Goal: Task Accomplishment & Management: Manage account settings

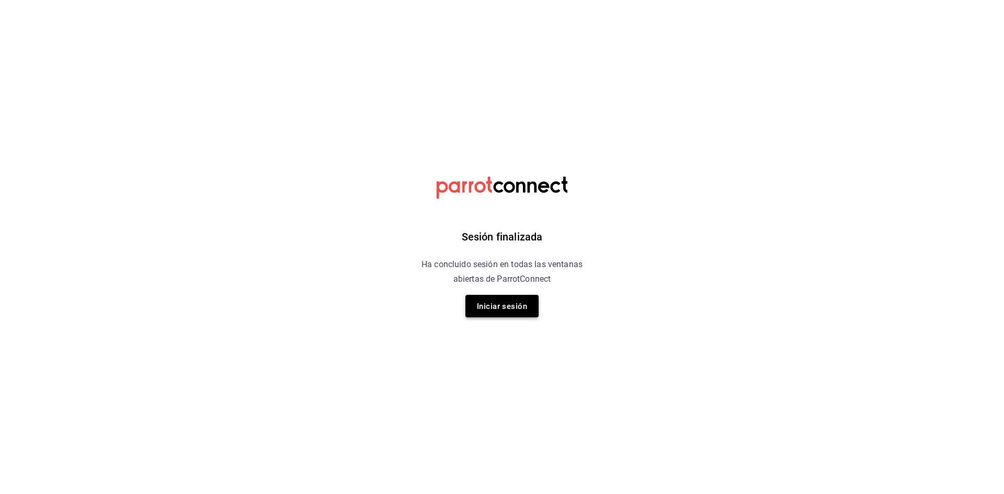
click at [493, 311] on font "Iniciar sesión" at bounding box center [502, 306] width 50 height 14
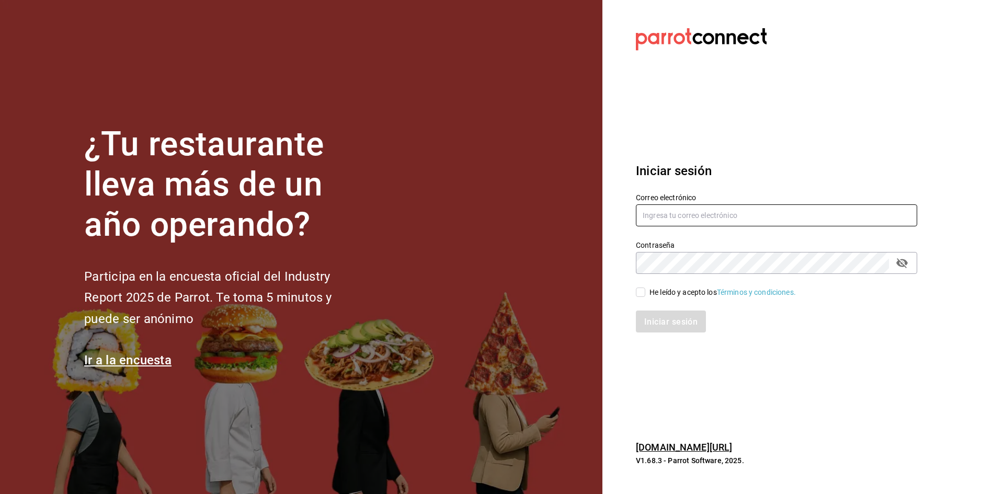
click at [680, 205] on input "text" at bounding box center [776, 215] width 281 height 22
type input "chgonzalez.mx@gmail.com"
click at [643, 295] on input "He leído y acepto los Términos y condiciones." at bounding box center [640, 291] width 9 height 9
checkbox input "true"
click at [657, 315] on button "Iniciar sesión" at bounding box center [671, 321] width 71 height 22
